Goal: Transaction & Acquisition: Purchase product/service

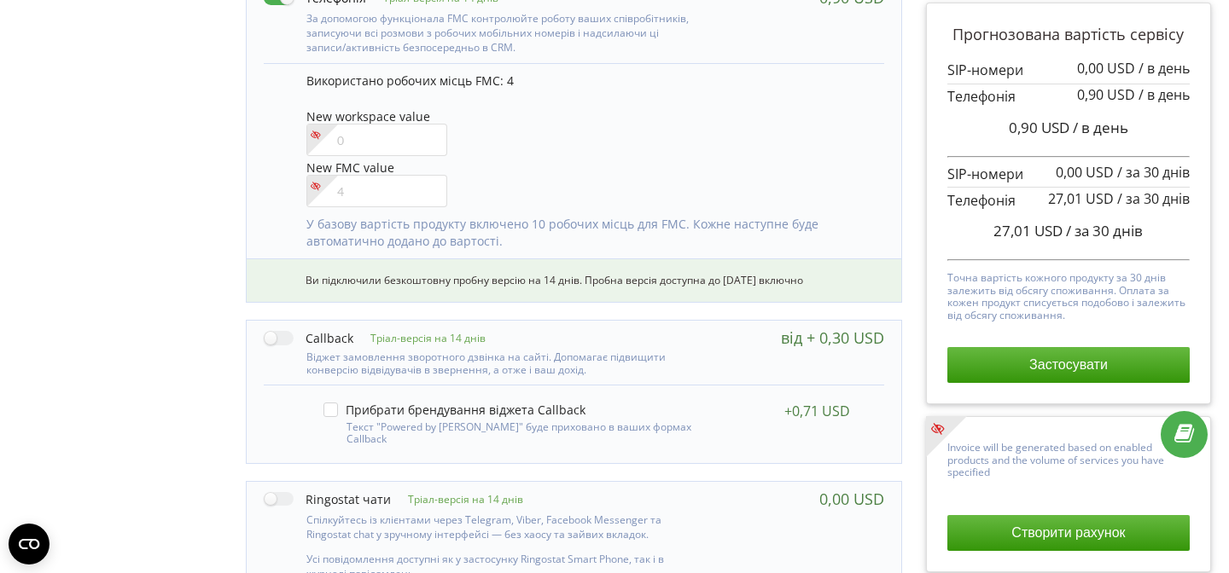
scroll to position [1249, 0]
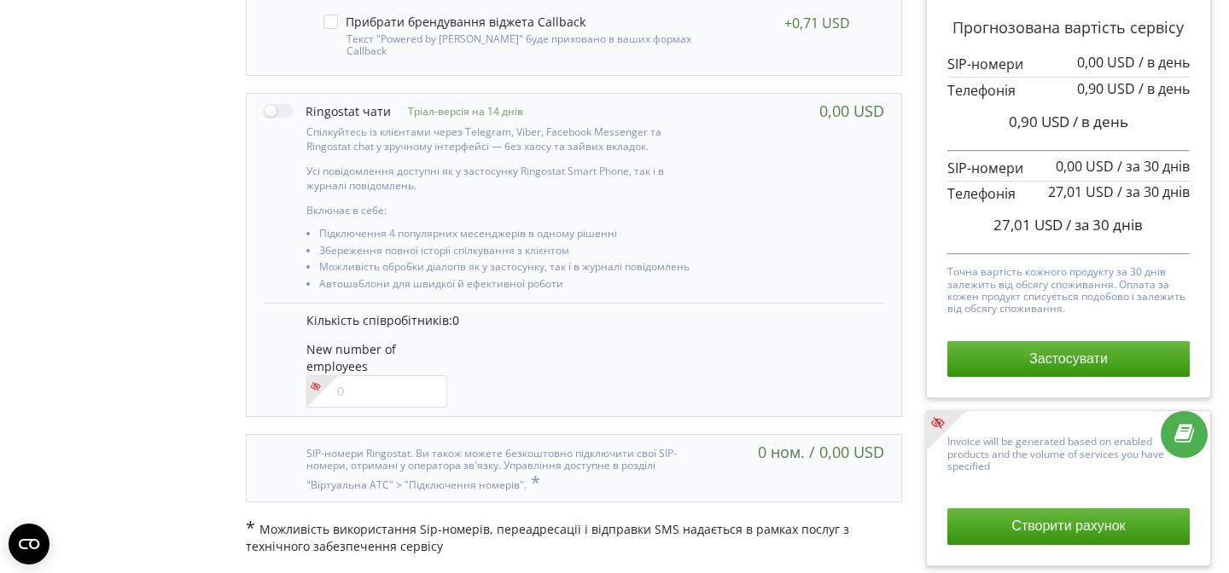
click at [1088, 517] on button "Створити рахунок" at bounding box center [1068, 527] width 242 height 36
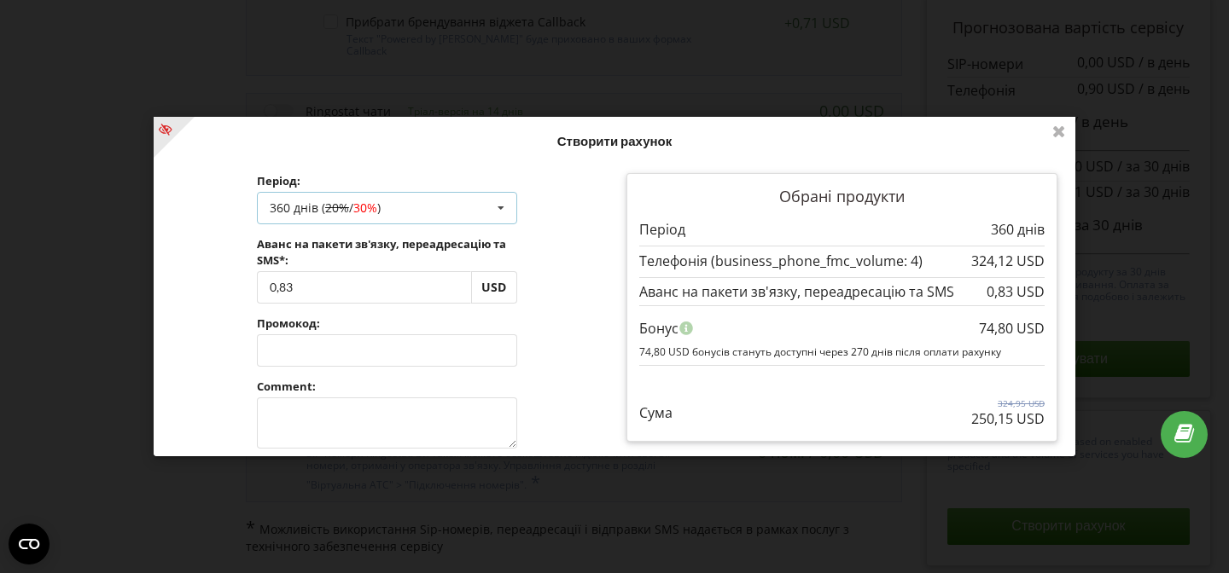
click at [475, 212] on div "360 днів ( 20% / 30% ) Поповнити баланс без подовження 30 днів 90 днів 20% / 30…" at bounding box center [387, 209] width 260 height 32
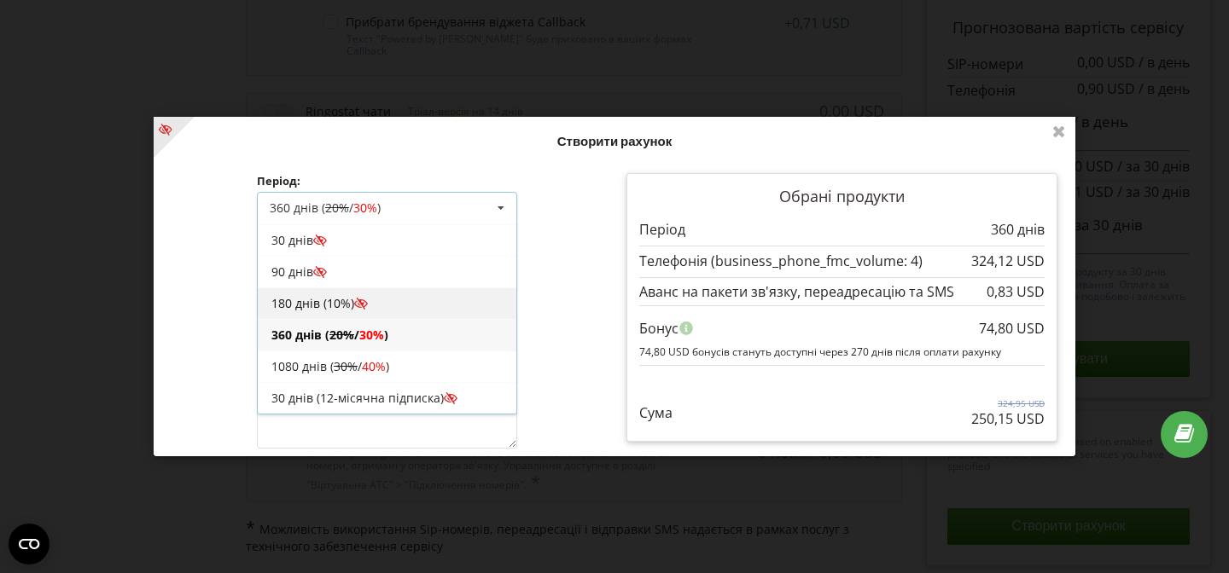
click at [434, 300] on div "180 днів (10%)" at bounding box center [387, 304] width 259 height 32
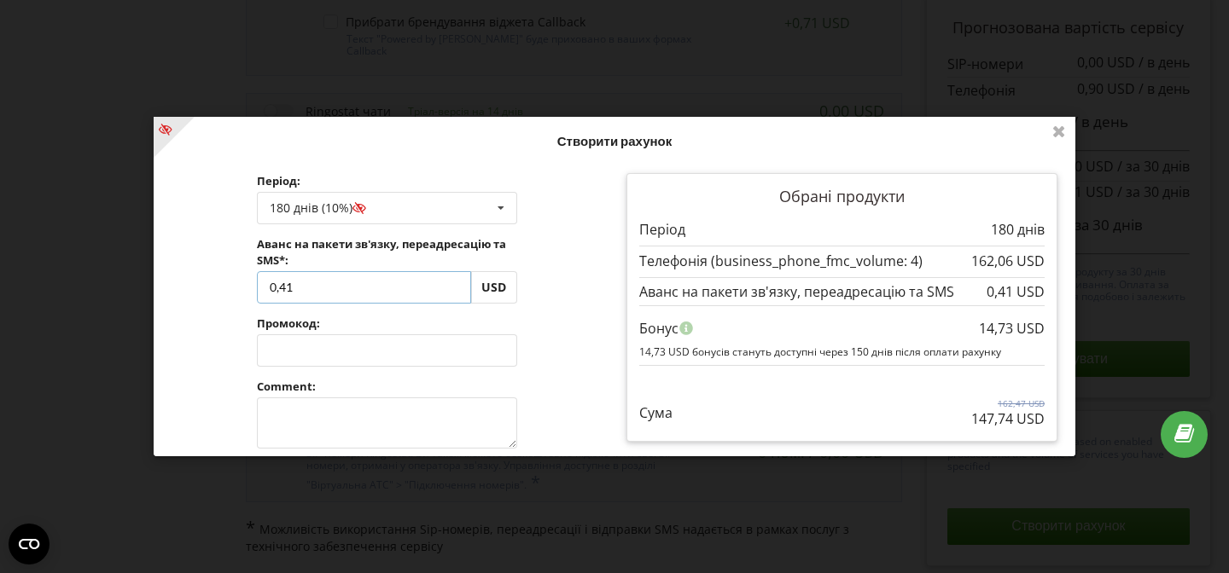
click at [417, 295] on input "0,41" at bounding box center [364, 287] width 214 height 32
click at [417, 294] on input "0,41" at bounding box center [364, 287] width 214 height 32
type input "270"
click at [527, 250] on div "Обробка... Створити рахунок Період: 180 днів (10%) Поповнити баланс без подовже…" at bounding box center [615, 287] width 922 height 340
click at [423, 433] on textarea at bounding box center [387, 423] width 260 height 51
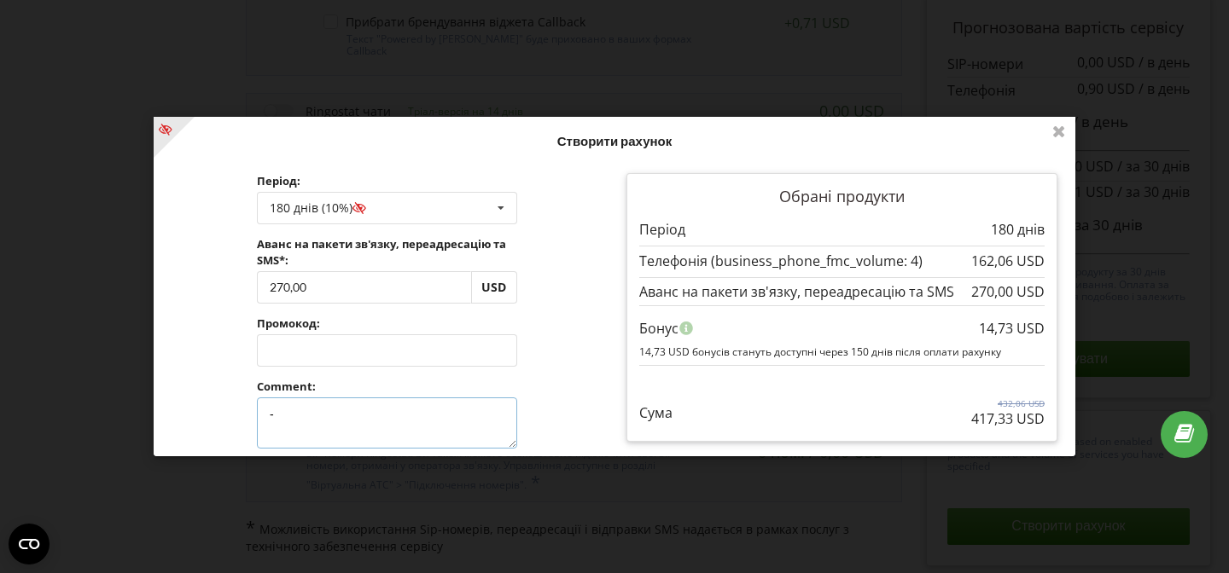
type textarea "-"
click at [370, 288] on input "270,00" at bounding box center [364, 287] width 214 height 32
type input "0"
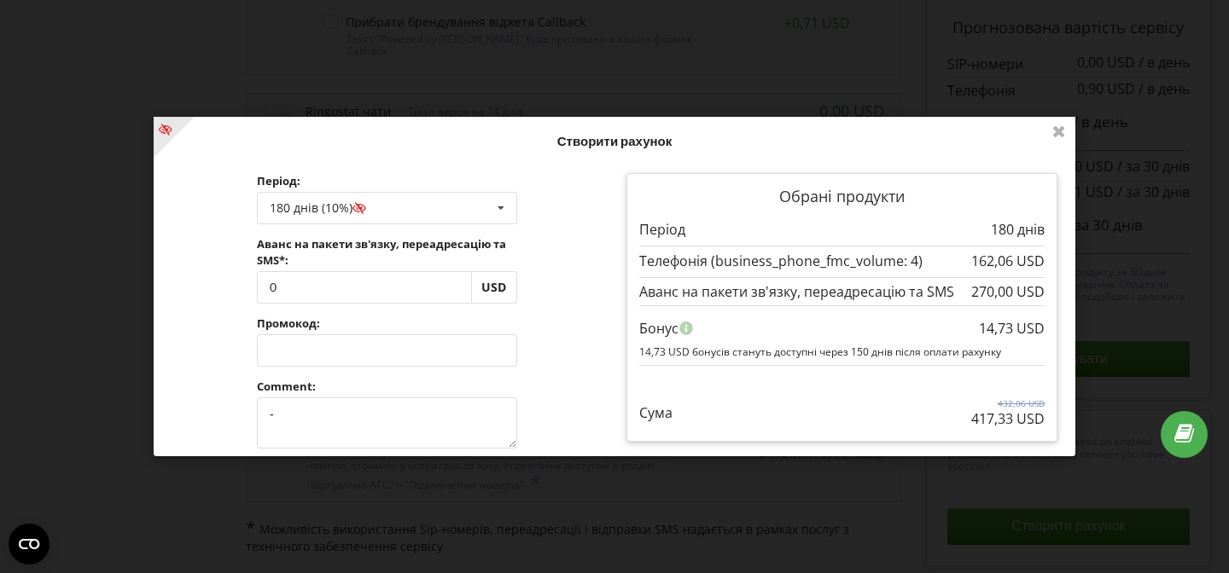
click at [588, 334] on div "Обробка... Створити рахунок Період: 180 днів (10%) Поповнити баланс без подовже…" at bounding box center [615, 287] width 922 height 340
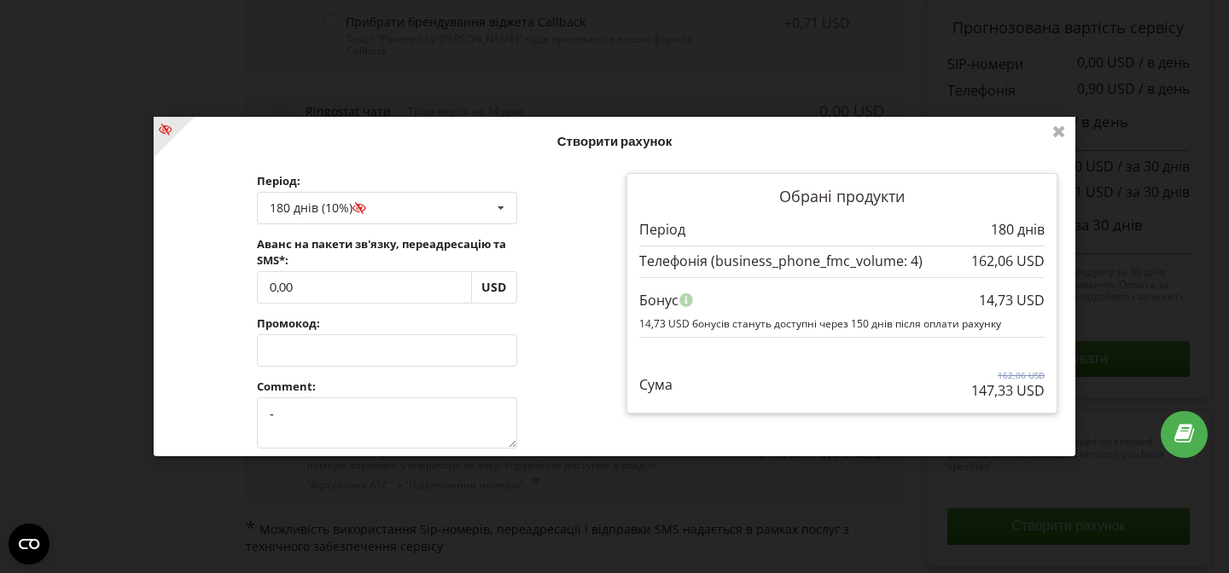
drag, startPoint x: 1006, startPoint y: 396, endPoint x: 937, endPoint y: 396, distance: 69.1
click at [937, 396] on div "Сума 162,06 USD 147,33 USD" at bounding box center [841, 372] width 405 height 57
copy p "147,33"
click at [325, 298] on input "0,00" at bounding box center [364, 287] width 214 height 32
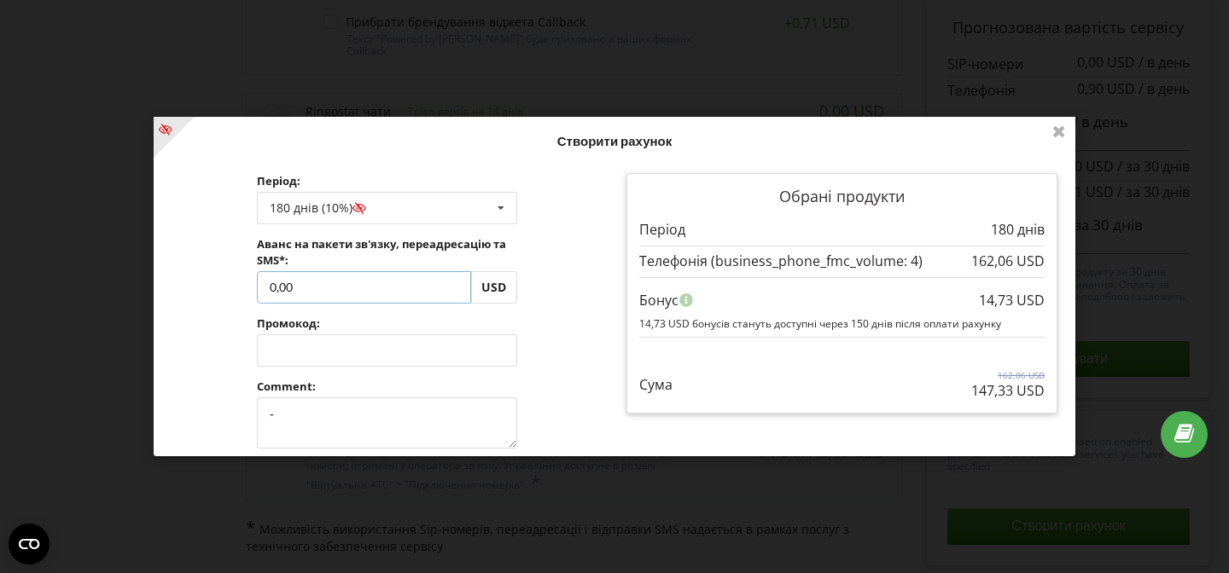
click at [325, 298] on input "0,00" at bounding box center [364, 287] width 214 height 32
type input "270"
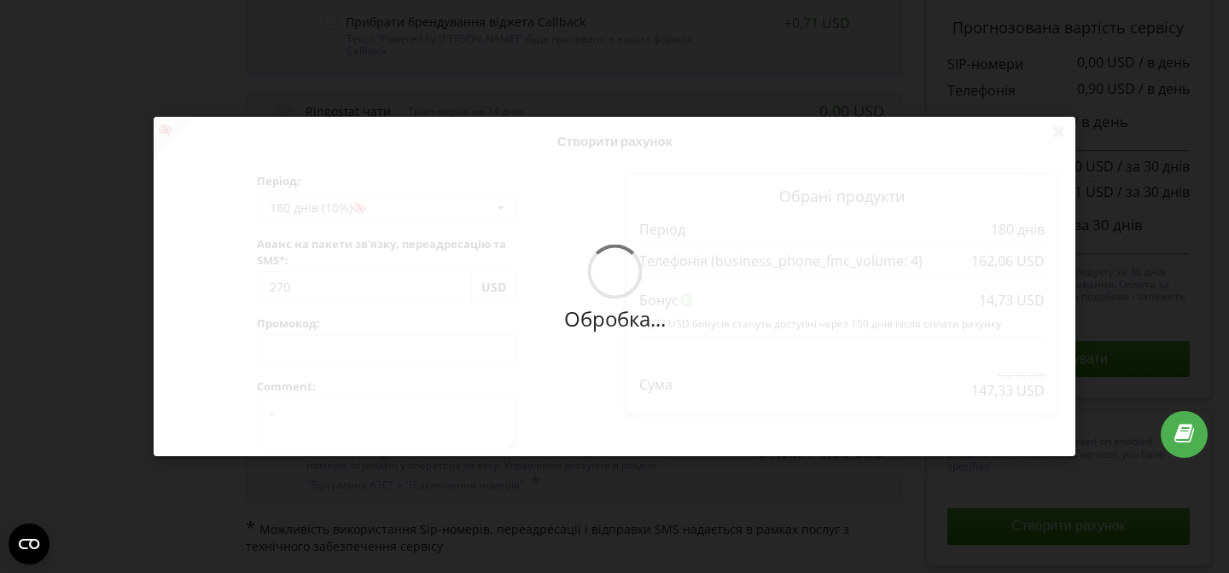
click at [580, 354] on div "Обробка... Створити рахунок Період: 180 днів (10%) Поповнити баланс без подовже…" at bounding box center [615, 287] width 922 height 340
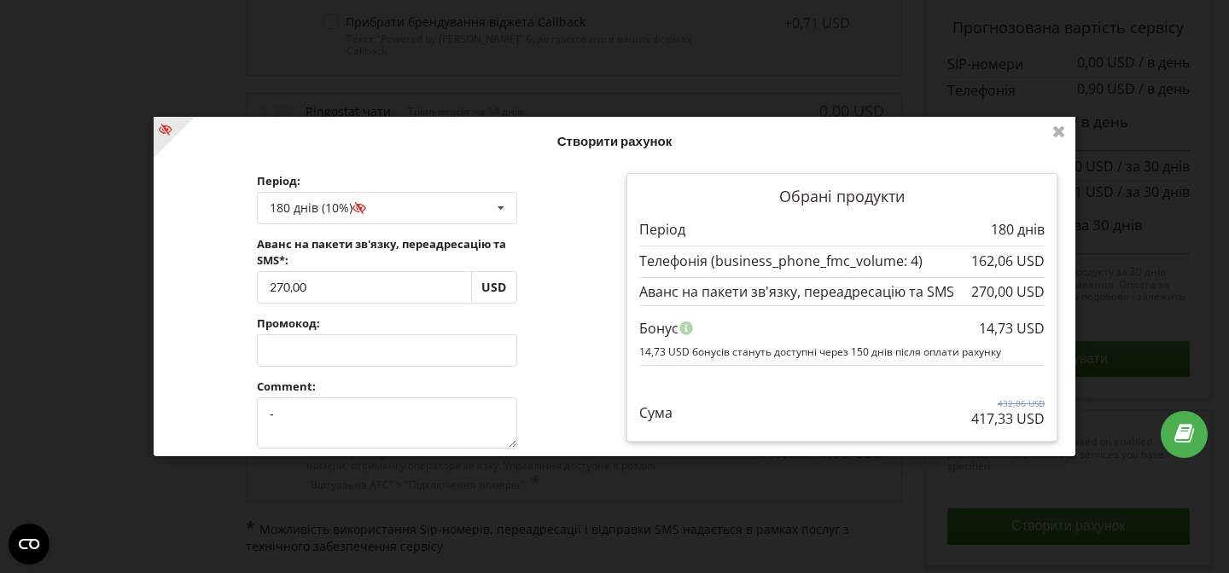
click at [561, 369] on div "Період: 180 днів (10%) Поповнити баланс без подовження 30 днів 20% -" at bounding box center [387, 384] width 455 height 447
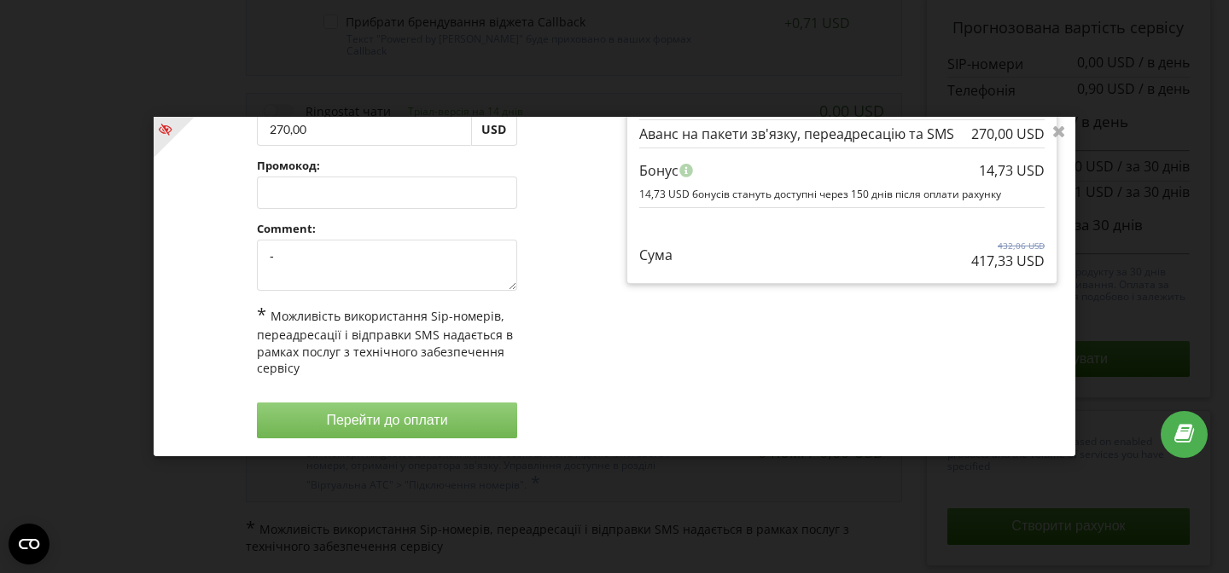
click at [444, 408] on button "Перейти до оплати" at bounding box center [387, 421] width 260 height 36
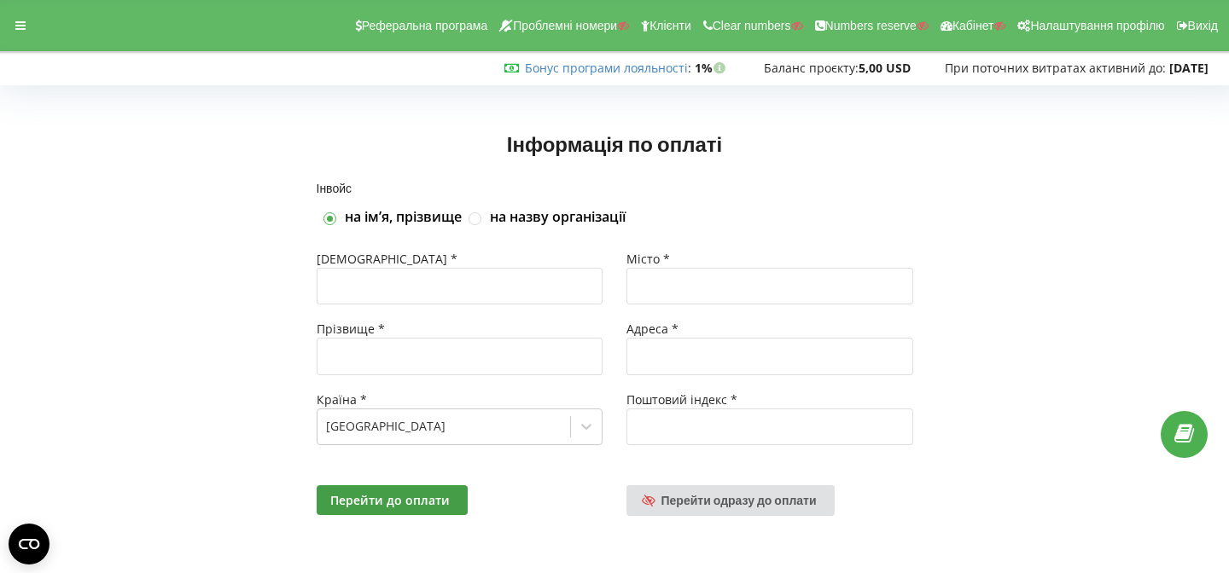
scroll to position [3, 0]
